Goal: Information Seeking & Learning: Compare options

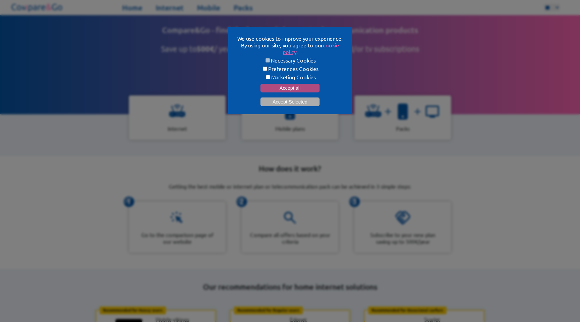
click at [287, 87] on button "Accept all" at bounding box center [290, 88] width 59 height 9
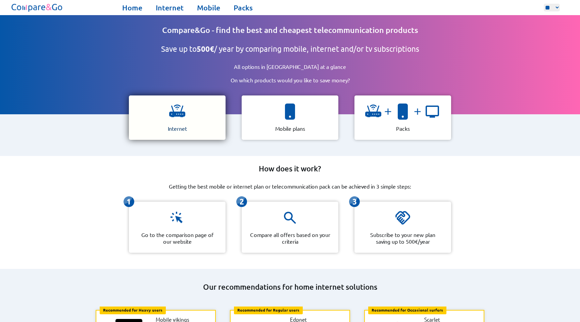
click at [184, 115] on img at bounding box center [177, 111] width 16 height 16
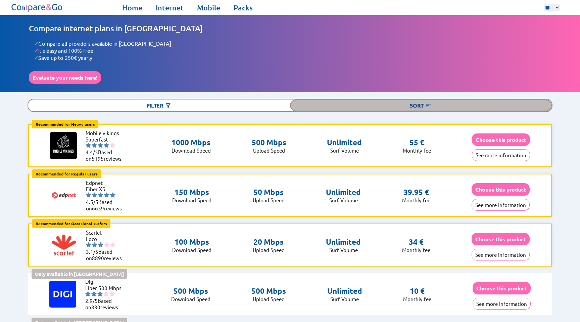
click at [377, 103] on div "Sort" at bounding box center [421, 105] width 262 height 12
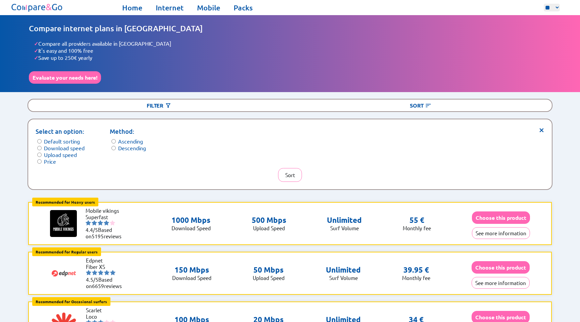
click at [49, 158] on label "Price" at bounding box center [50, 161] width 12 height 7
click at [283, 168] on button "Sort" at bounding box center [290, 175] width 24 height 14
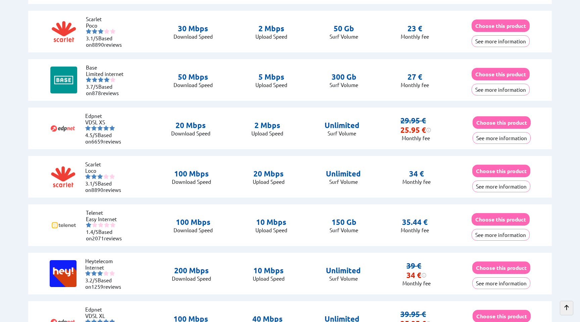
scroll to position [411, 0]
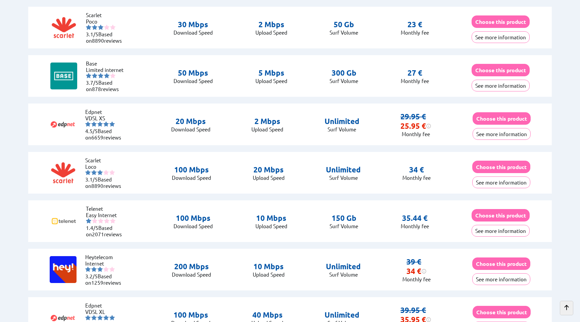
drag, startPoint x: 168, startPoint y: 167, endPoint x: 422, endPoint y: 166, distance: 254.1
click at [422, 166] on div "Scarlet Loco 3.1/5 Based on 8890 reviews 100 Mbps Download Speed 20 Mbps Upload…" at bounding box center [290, 173] width 524 height 42
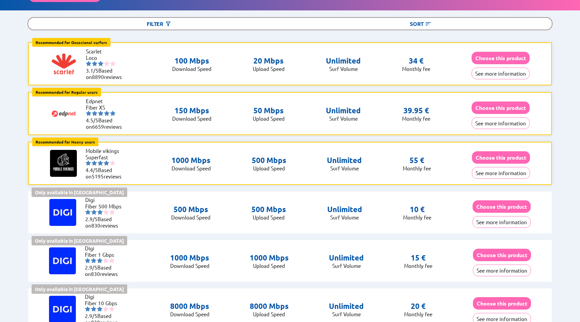
scroll to position [0, 0]
